Goal: Task Accomplishment & Management: Manage account settings

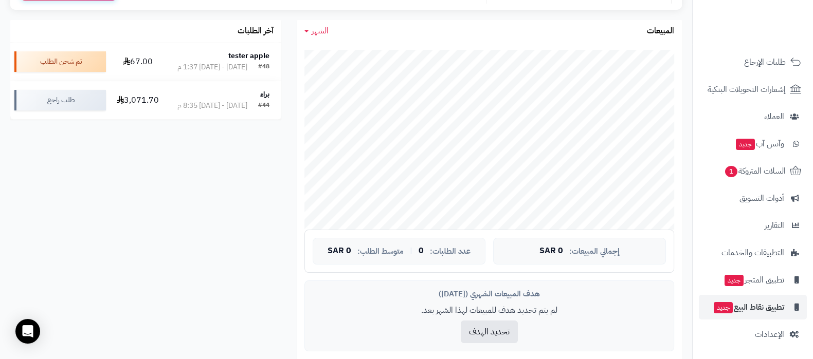
scroll to position [257, 0]
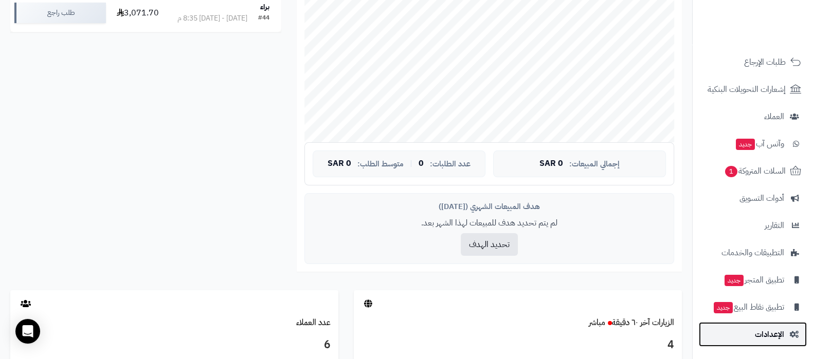
click at [756, 331] on span "الإعدادات" at bounding box center [769, 335] width 29 height 14
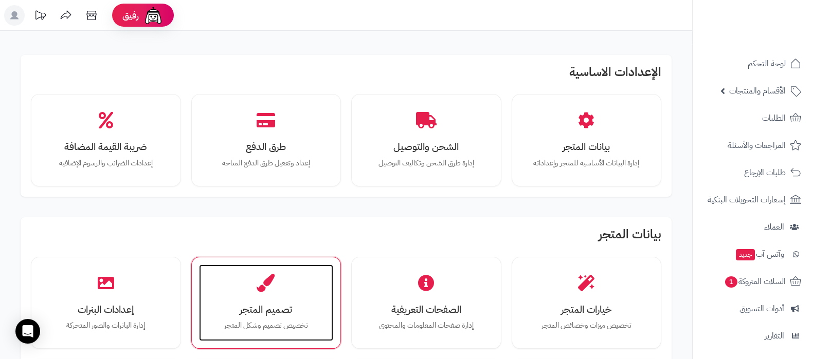
click at [269, 313] on h3 "تصميم المتجر" at bounding box center [266, 309] width 114 height 11
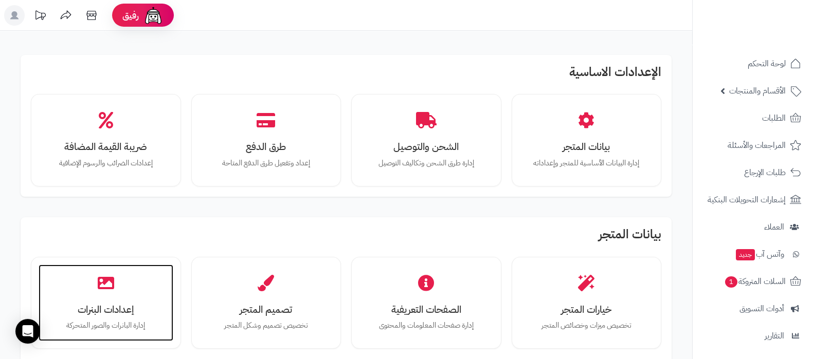
click at [86, 304] on h3 "إعدادات البنرات" at bounding box center [106, 309] width 114 height 11
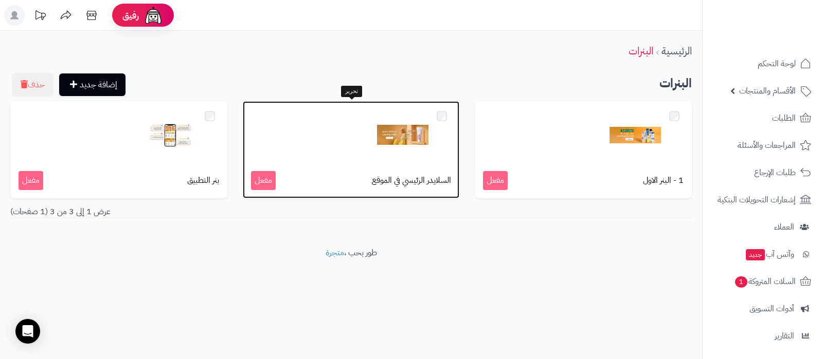
click at [407, 140] on img at bounding box center [402, 135] width 51 height 51
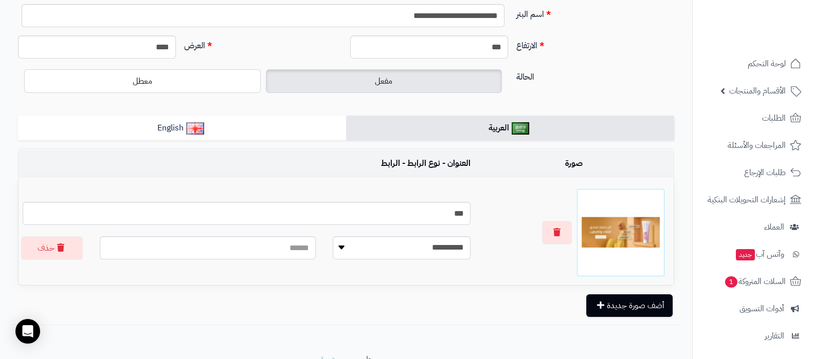
scroll to position [125, 0]
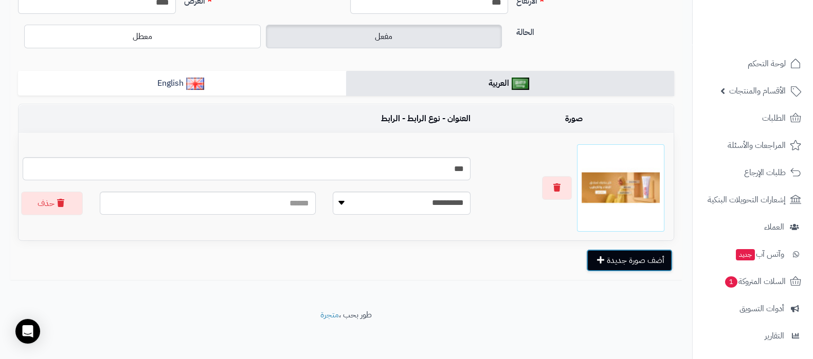
click at [618, 266] on button "أضف صورة جديدة" at bounding box center [629, 260] width 86 height 23
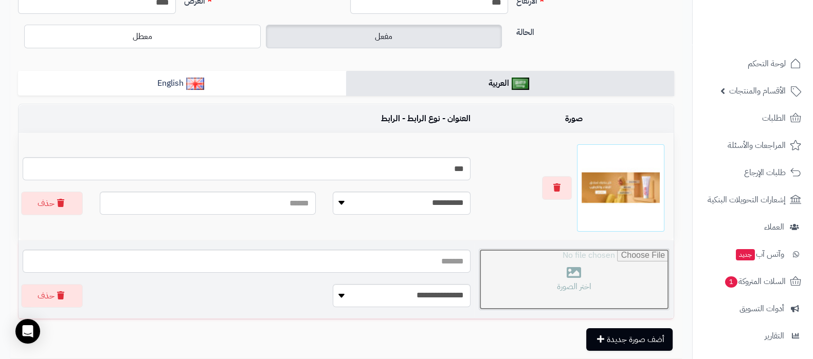
click at [555, 268] on input "file" at bounding box center [574, 279] width 190 height 61
type input "**********"
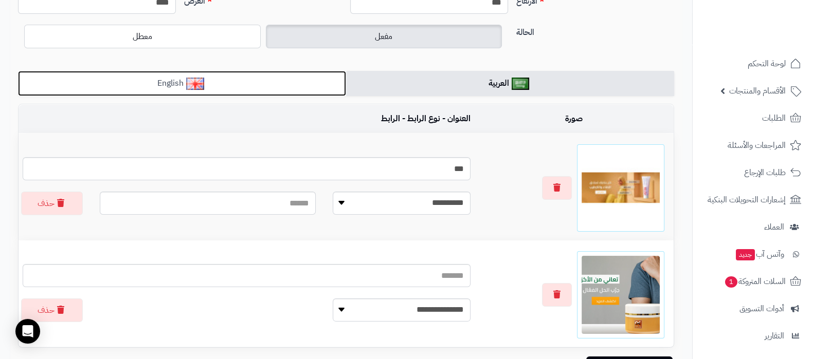
click at [226, 84] on link "English" at bounding box center [182, 83] width 328 height 25
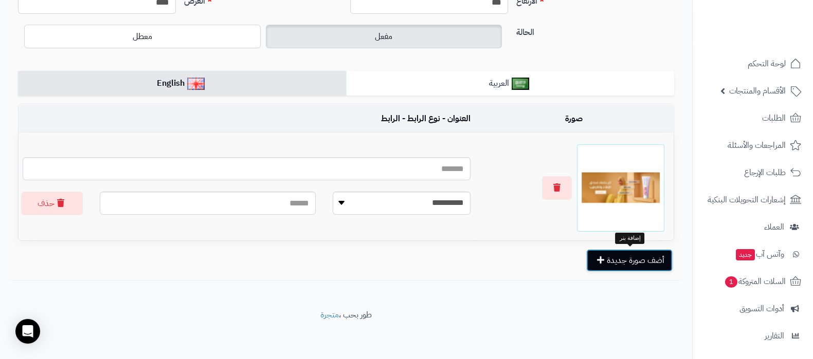
click at [606, 256] on button "أضف صورة جديدة" at bounding box center [629, 260] width 86 height 23
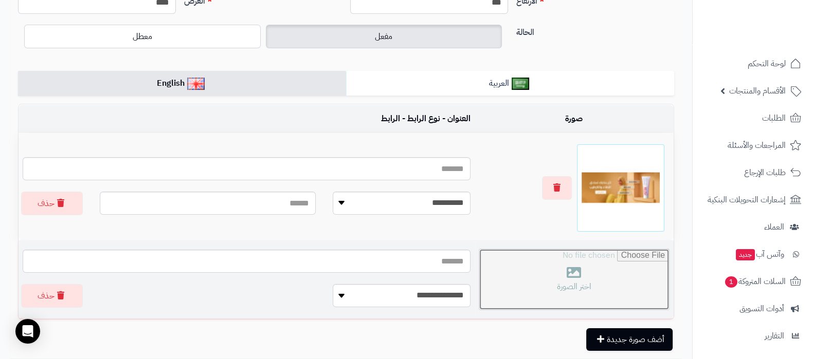
click at [613, 269] on input "file" at bounding box center [574, 279] width 190 height 61
type input "**********"
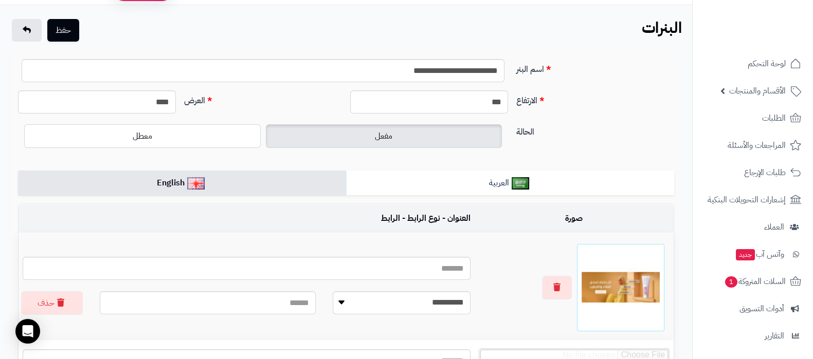
scroll to position [0, 0]
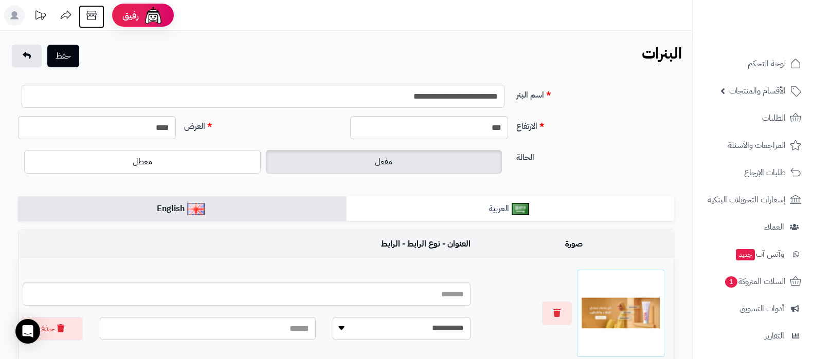
click at [87, 16] on icon at bounding box center [91, 15] width 21 height 21
click at [64, 55] on button "حفظ" at bounding box center [63, 55] width 32 height 23
